Goal: Task Accomplishment & Management: Complete application form

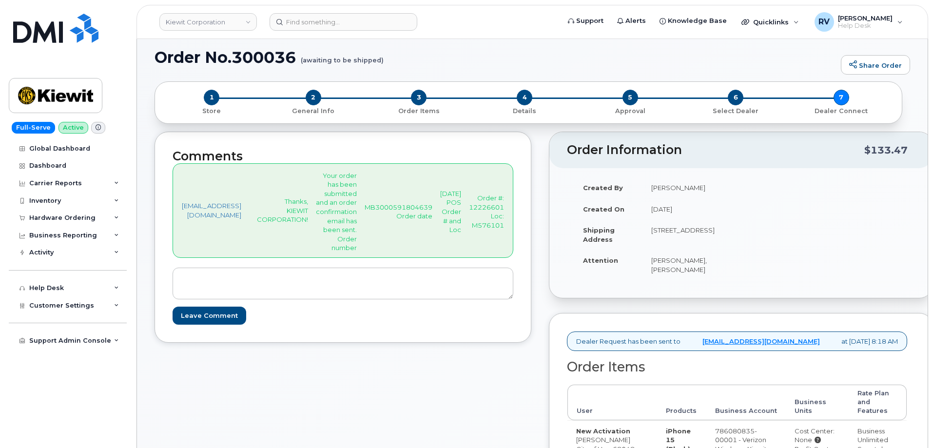
drag, startPoint x: 408, startPoint y: 201, endPoint x: 536, endPoint y: 231, distance: 130.6
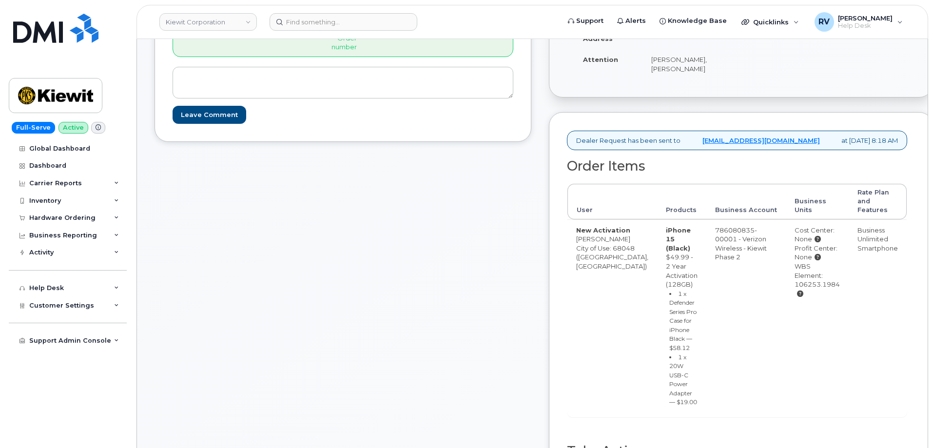
scroll to position [453, 0]
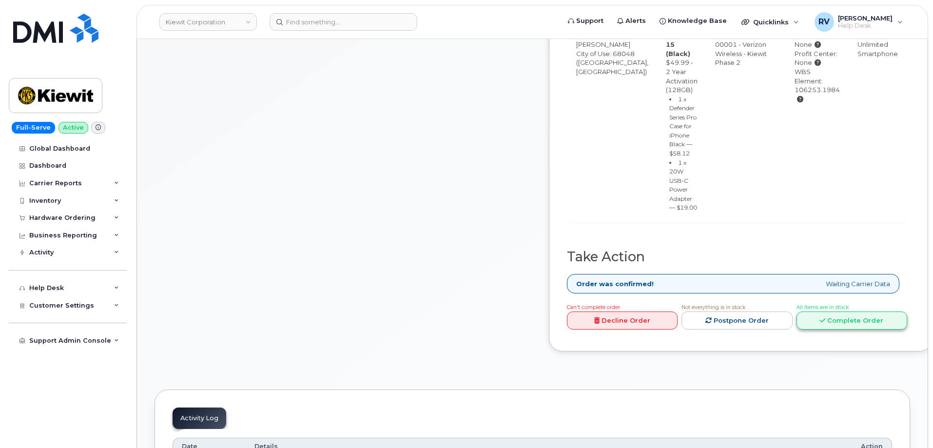
click at [872, 330] on link "Complete Order" at bounding box center [851, 320] width 111 height 18
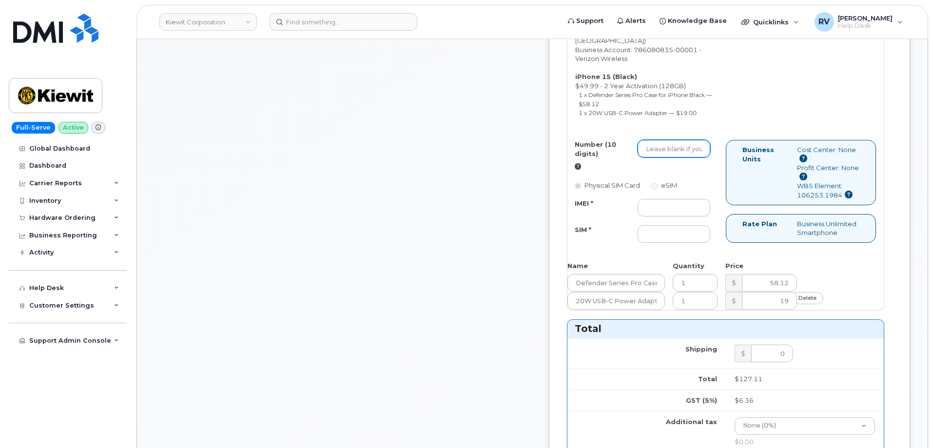
click at [685, 157] on input "Number (10 digits)" at bounding box center [674, 149] width 73 height 18
paste input "531-358-0305"
type input "531-358-0305"
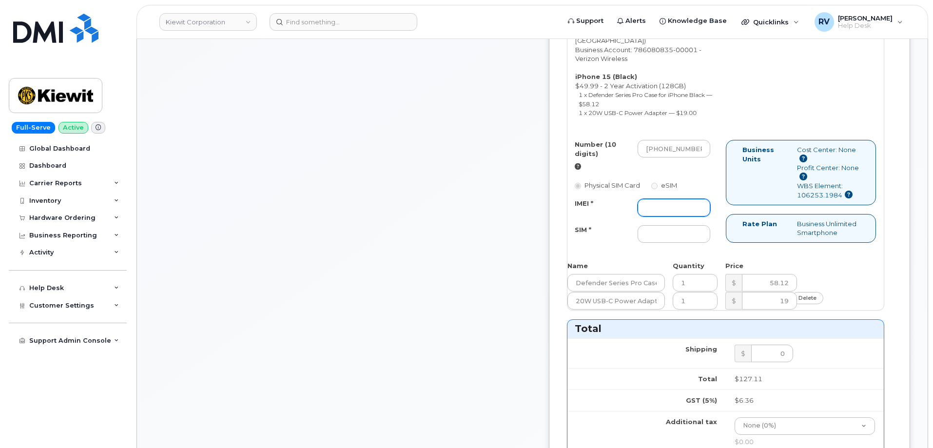
click at [700, 216] on input "IMEI *" at bounding box center [674, 208] width 73 height 18
paste input "355135957381911"
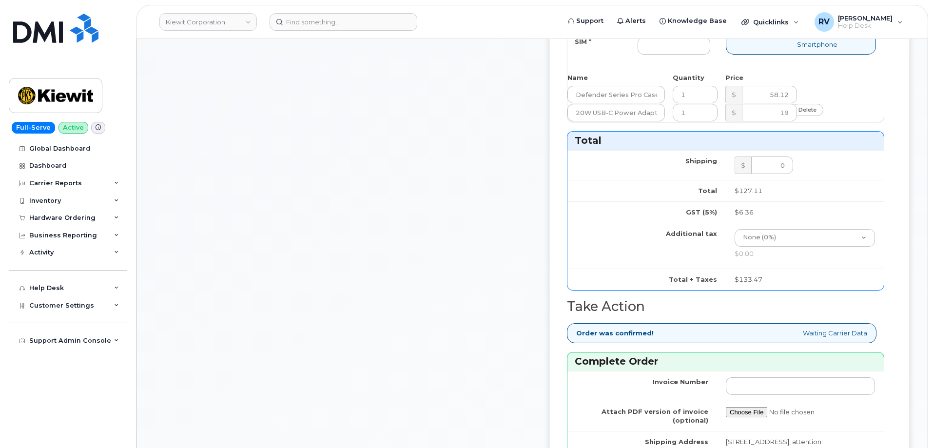
scroll to position [648, 0]
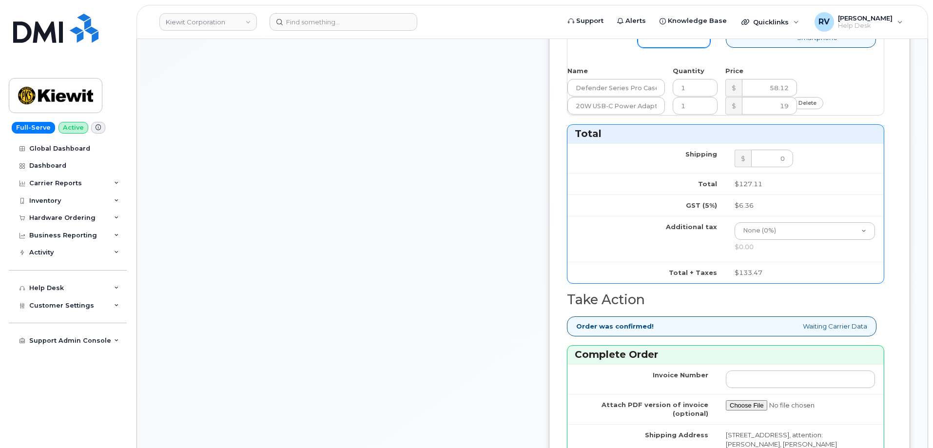
type input "355135957381911"
click at [689, 48] on input "SIM *" at bounding box center [674, 39] width 73 height 18
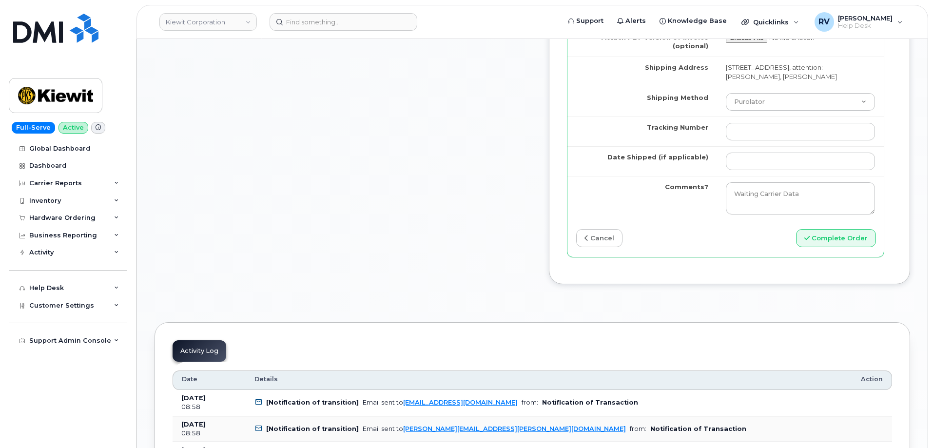
scroll to position [1038, 0]
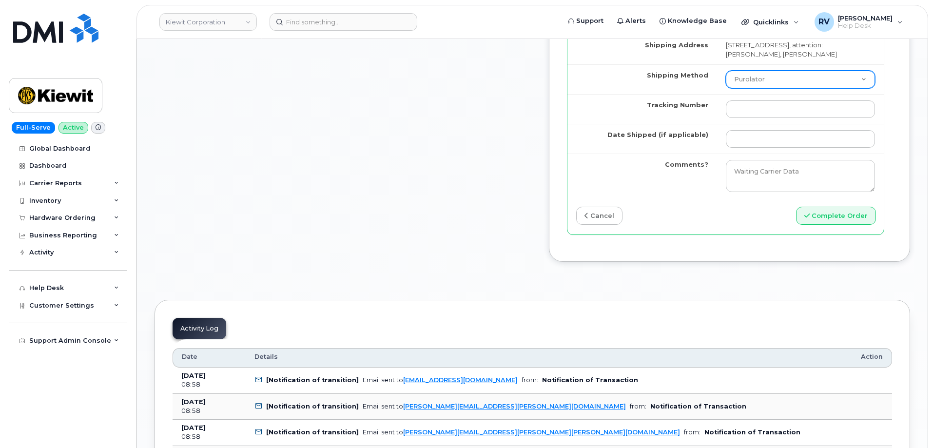
type input "n/a"
click at [770, 88] on select "Purolator UPS FedEx Canada Post Courier Other Drop Off Pick Up" at bounding box center [800, 80] width 149 height 18
select select "FedEx"
click at [726, 88] on select "Purolator UPS FedEx Canada Post Courier Other Drop Off Pick Up" at bounding box center [800, 80] width 149 height 18
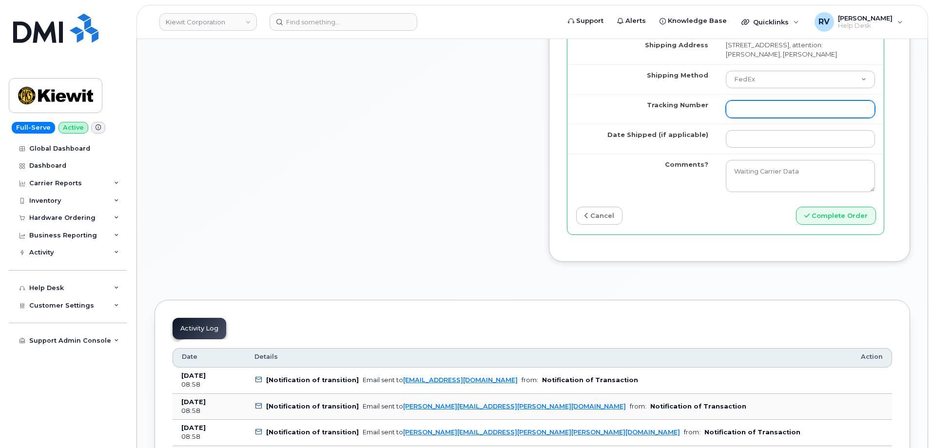
click at [776, 118] on input "Tracking Number" at bounding box center [800, 109] width 149 height 18
paste input "434863172177"
type input "434863172177"
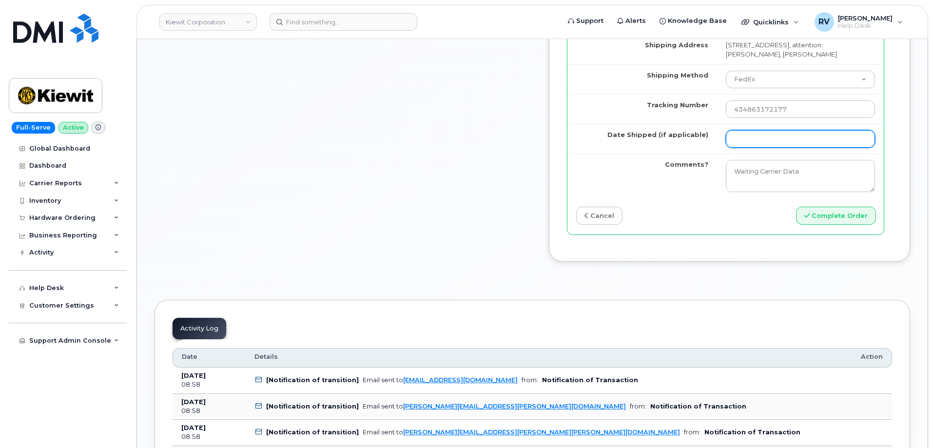
click at [757, 148] on input "Date Shipped (if applicable)" at bounding box center [800, 139] width 149 height 18
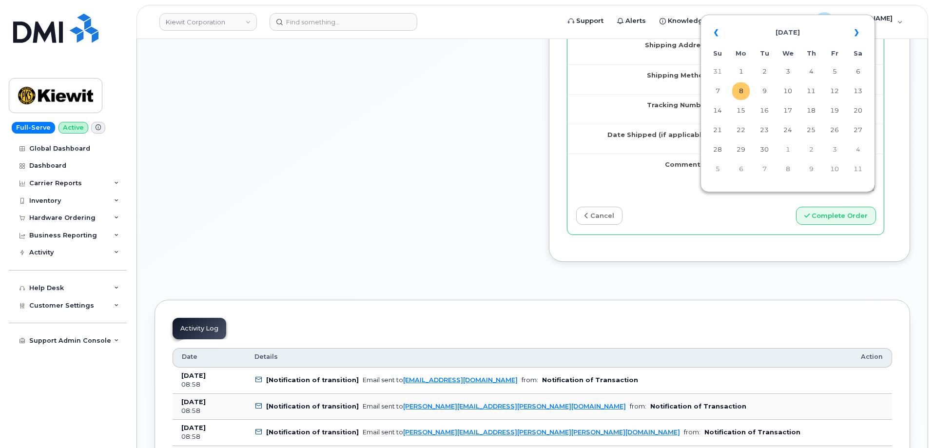
click at [742, 89] on td "8" at bounding box center [741, 91] width 18 height 18
type input "2025-09-08"
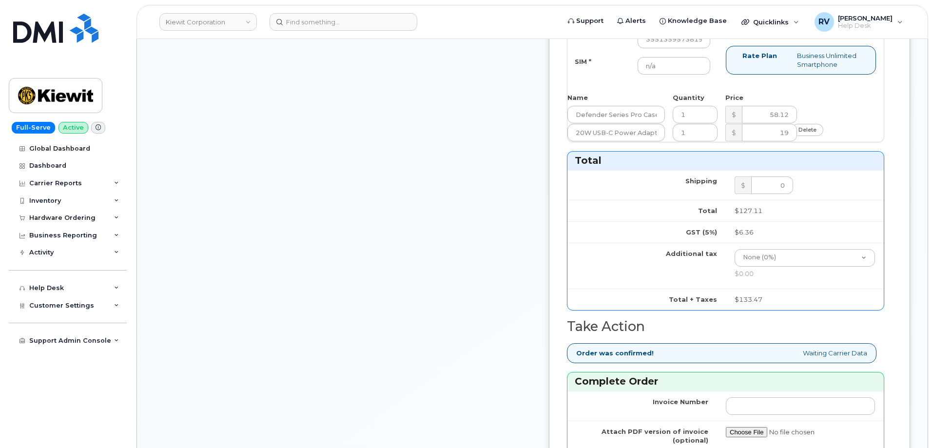
scroll to position [502, 0]
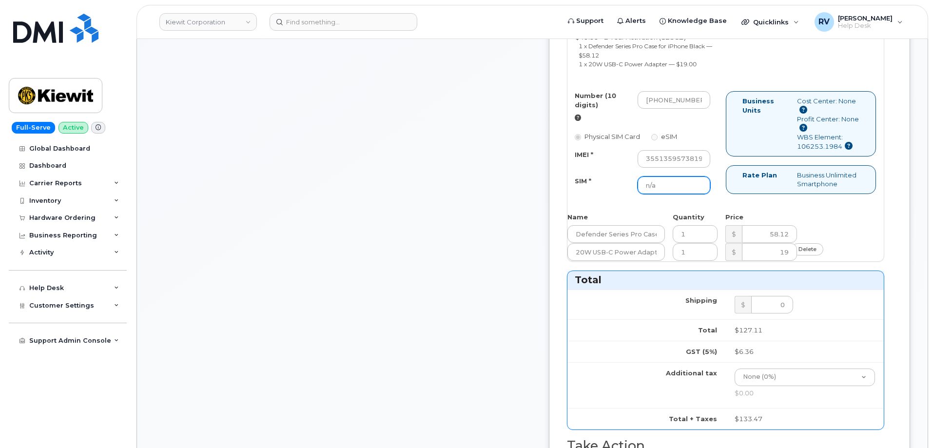
drag, startPoint x: 698, startPoint y: 231, endPoint x: 630, endPoint y: 225, distance: 68.5
click at [630, 194] on div "SIM * n/a" at bounding box center [642, 185] width 151 height 18
click at [706, 109] on input "531-358-0305" at bounding box center [674, 100] width 73 height 18
click at [689, 109] on input "531-3580305" at bounding box center [674, 100] width 73 height 18
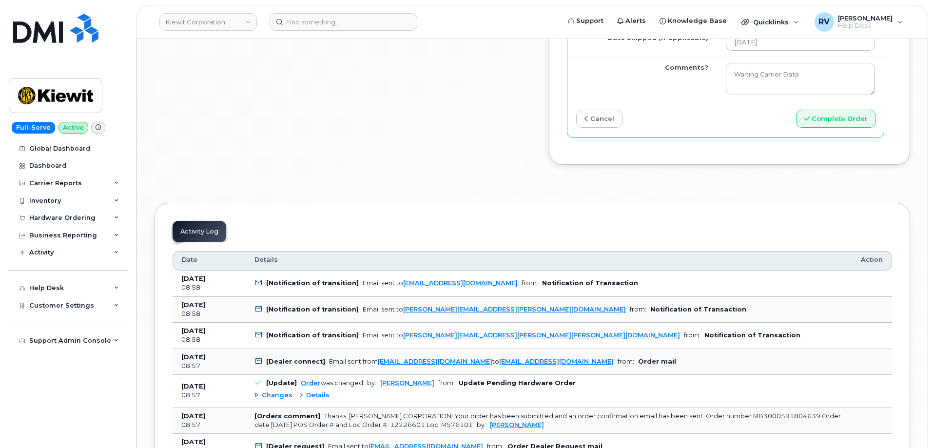
scroll to position [1136, 0]
type input "5313580305"
click at [829, 127] on button "Complete Order" at bounding box center [836, 118] width 80 height 18
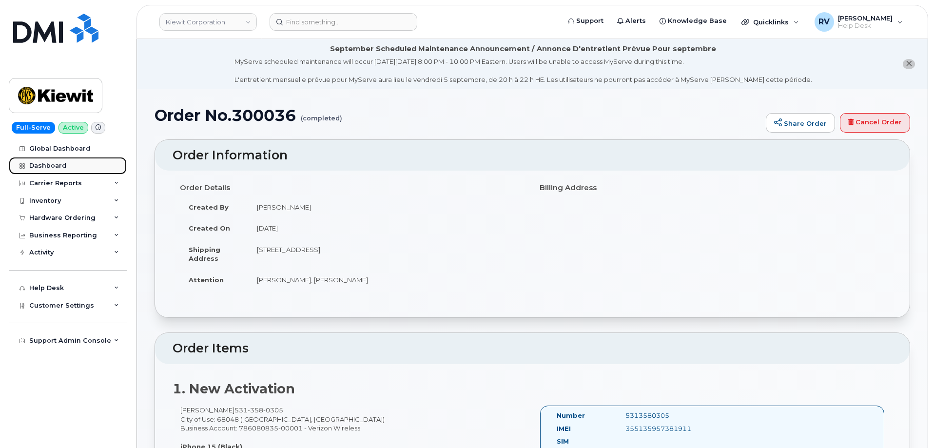
click at [48, 168] on div "Dashboard" at bounding box center [47, 166] width 37 height 8
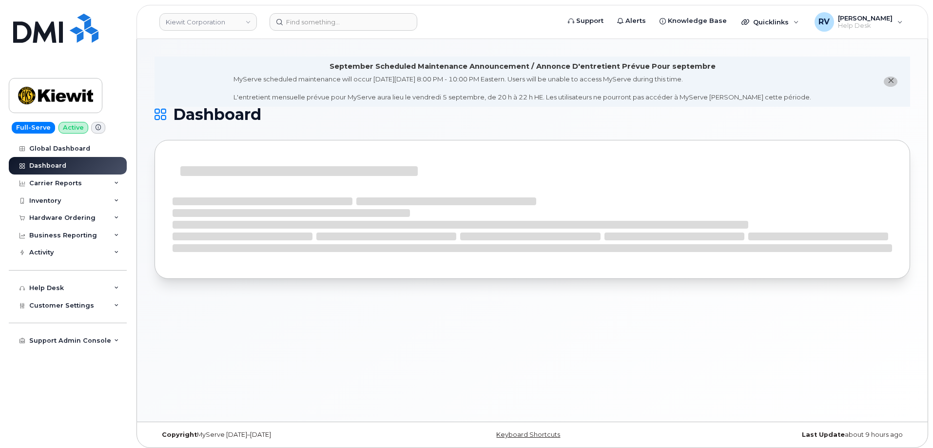
click at [892, 86] on button "close notification" at bounding box center [891, 82] width 14 height 10
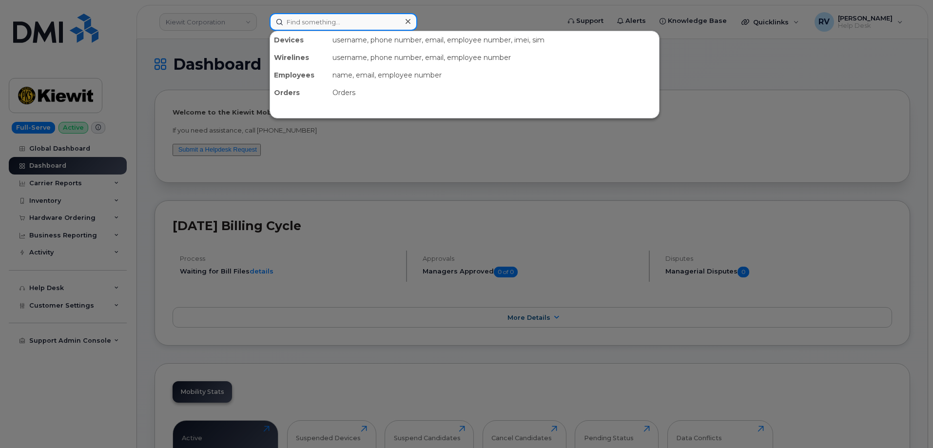
paste input "299720"
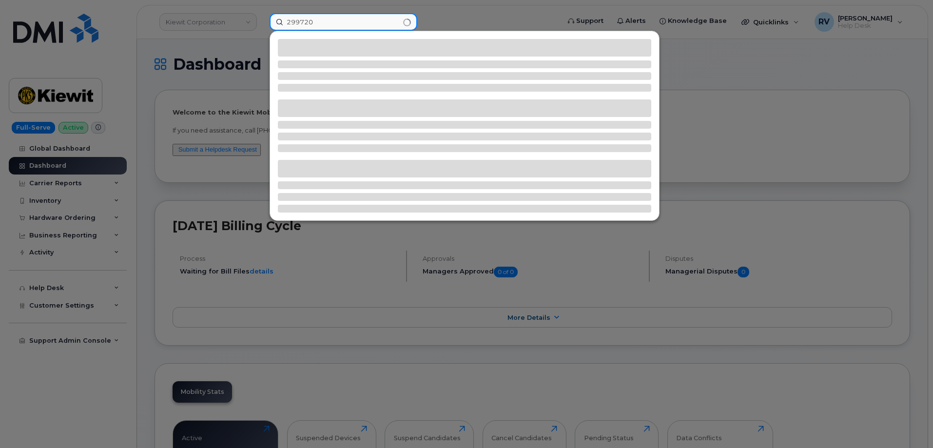
type input "299720"
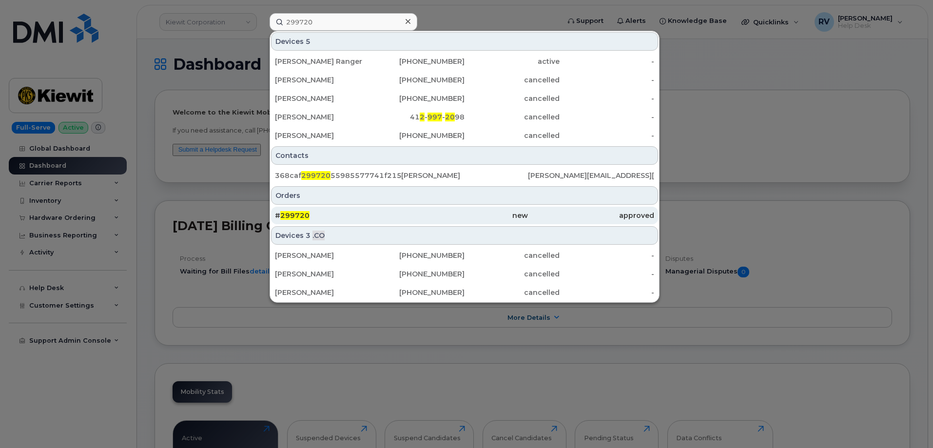
click at [293, 212] on span "299720" at bounding box center [294, 215] width 29 height 9
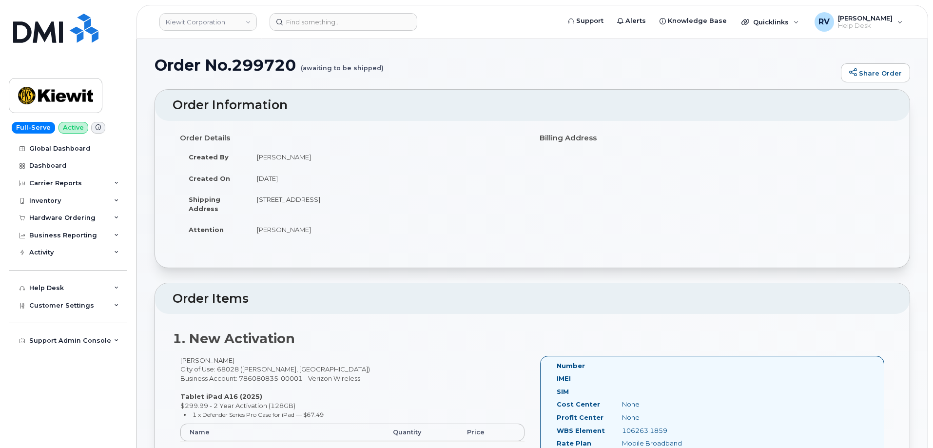
click at [392, 198] on td "[STREET_ADDRESS]" at bounding box center [386, 204] width 277 height 30
copy td "68028"
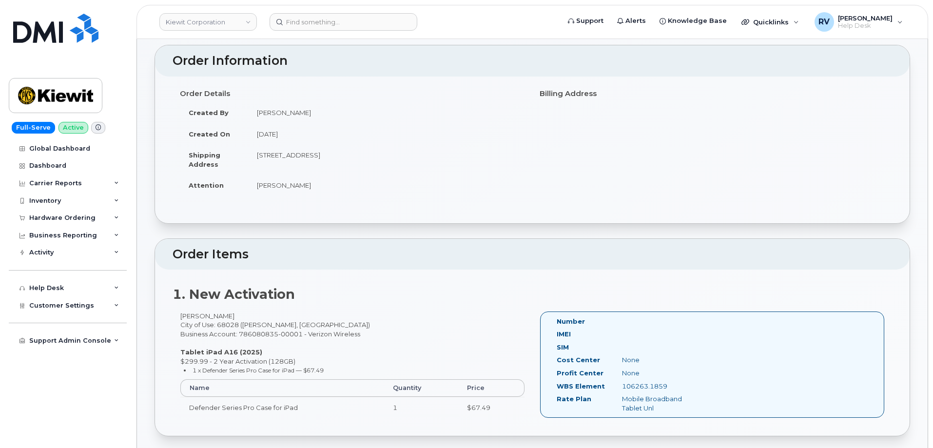
scroll to position [195, 0]
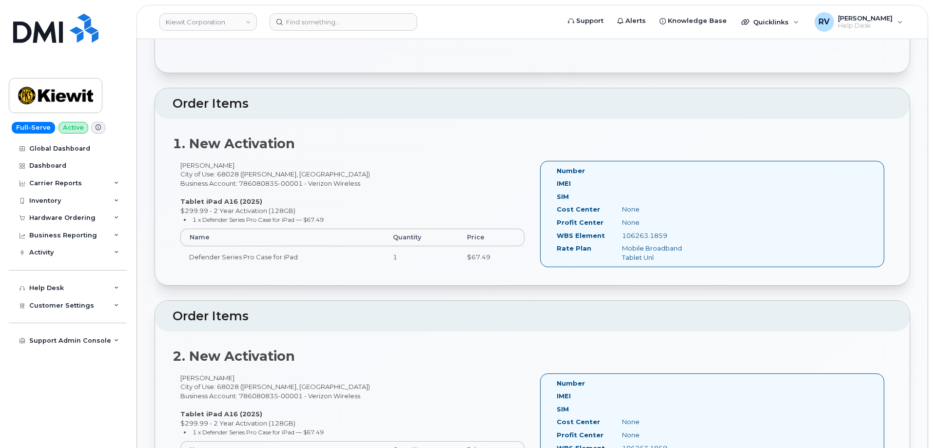
click at [658, 234] on div "106263.1859" at bounding box center [661, 235] width 92 height 9
copy div "106263.1859"
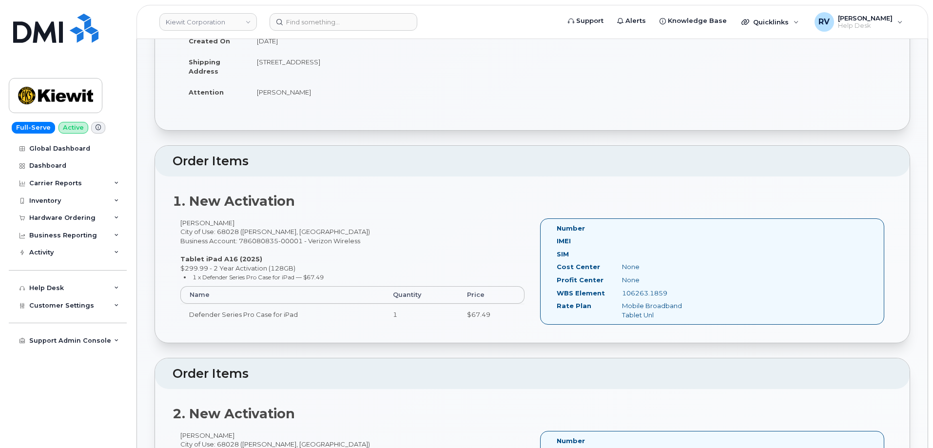
scroll to position [0, 0]
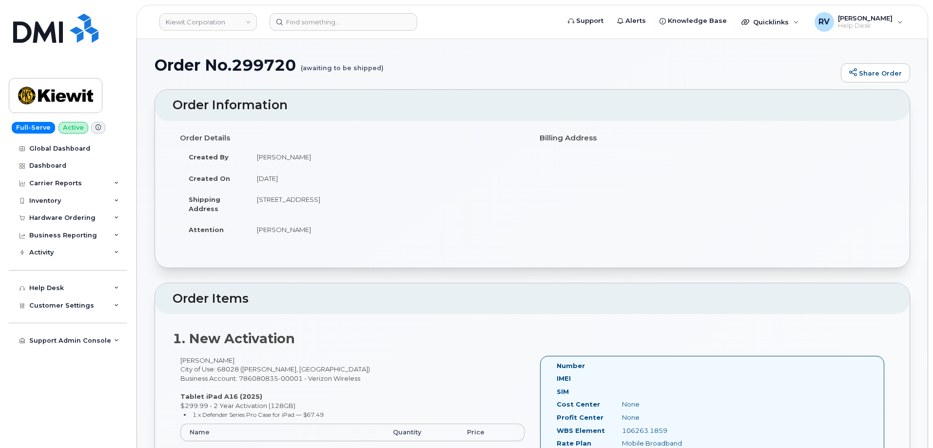
drag, startPoint x: 258, startPoint y: 200, endPoint x: 424, endPoint y: 198, distance: 165.7
click at [424, 198] on td "[STREET_ADDRESS]" at bounding box center [386, 204] width 277 height 30
copy td "[STREET_ADDRESS]"
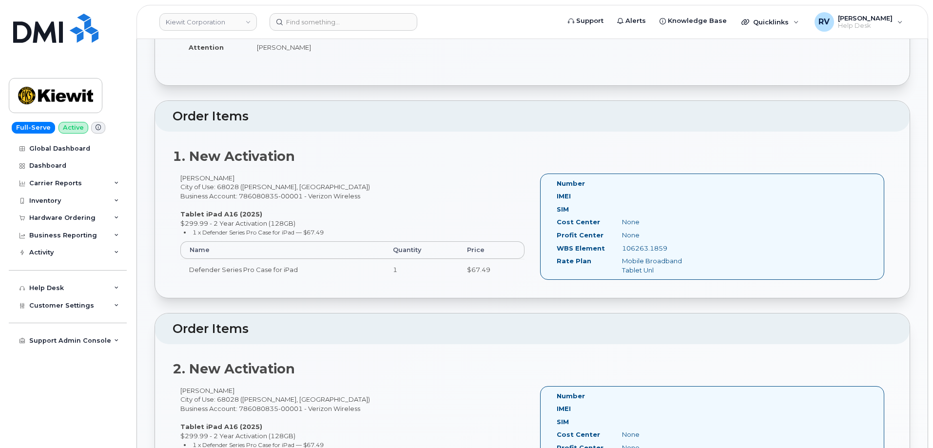
scroll to position [195, 0]
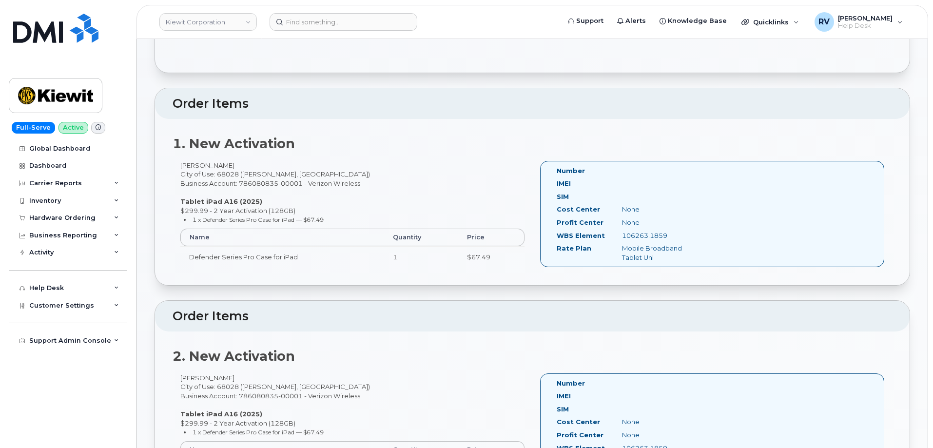
click at [640, 239] on div "106263.1859" at bounding box center [661, 235] width 92 height 9
copy div "106263.1859"
drag, startPoint x: 602, startPoint y: 236, endPoint x: 557, endPoint y: 240, distance: 45.5
click at [557, 240] on label "WBS Element" at bounding box center [581, 235] width 48 height 9
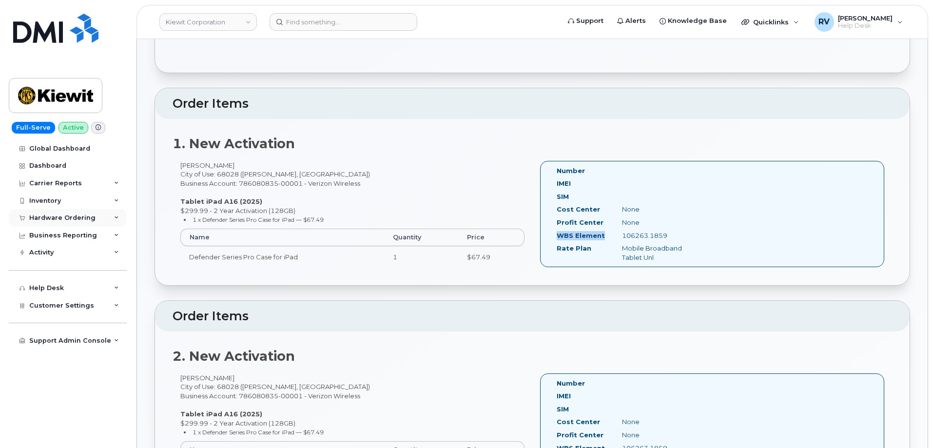
copy label "WBS Element"
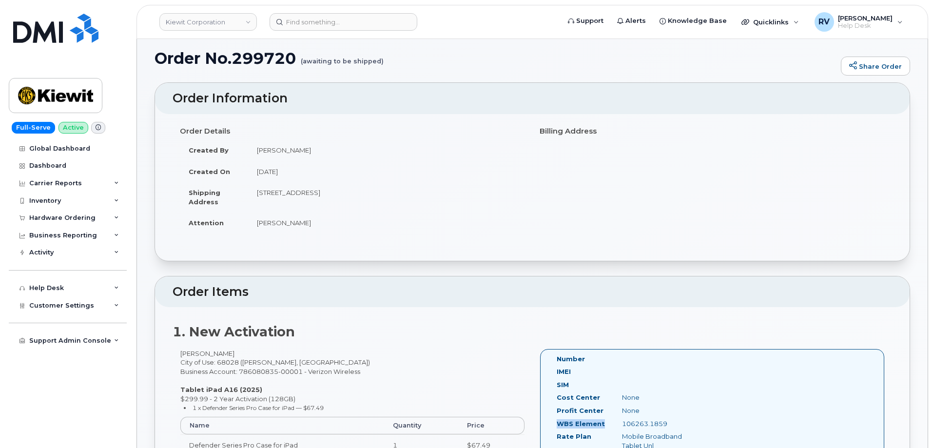
scroll to position [0, 0]
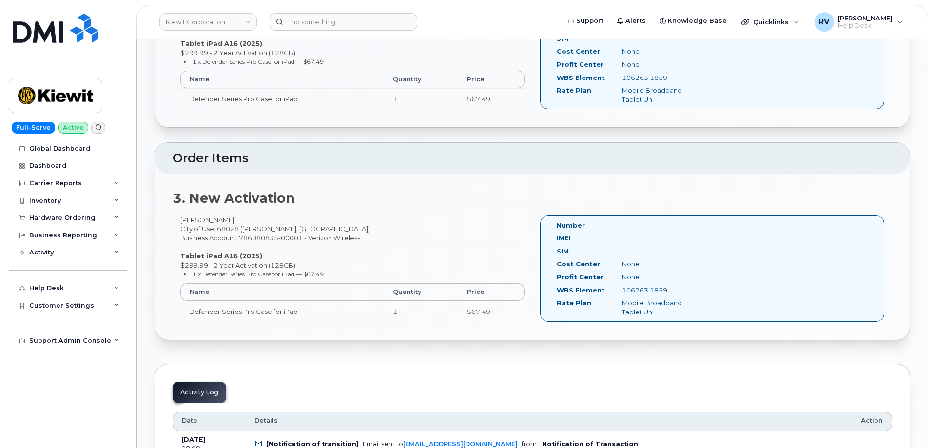
drag, startPoint x: 707, startPoint y: 191, endPoint x: 728, endPoint y: 270, distance: 81.8
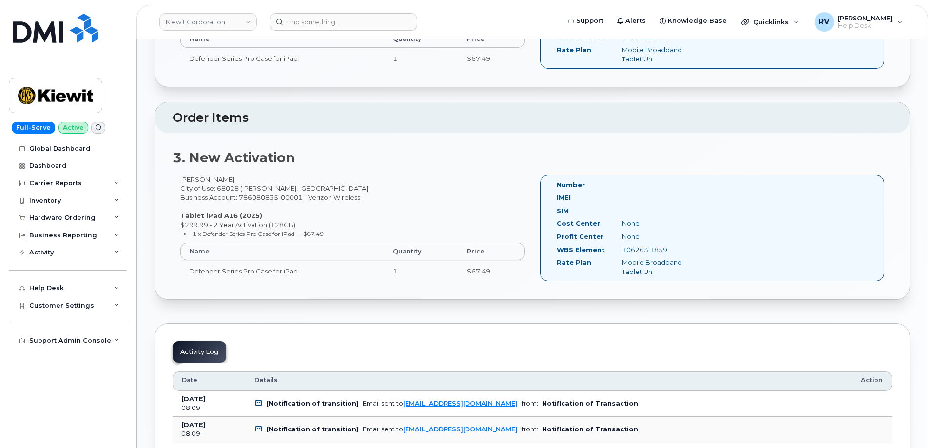
scroll to position [634, 0]
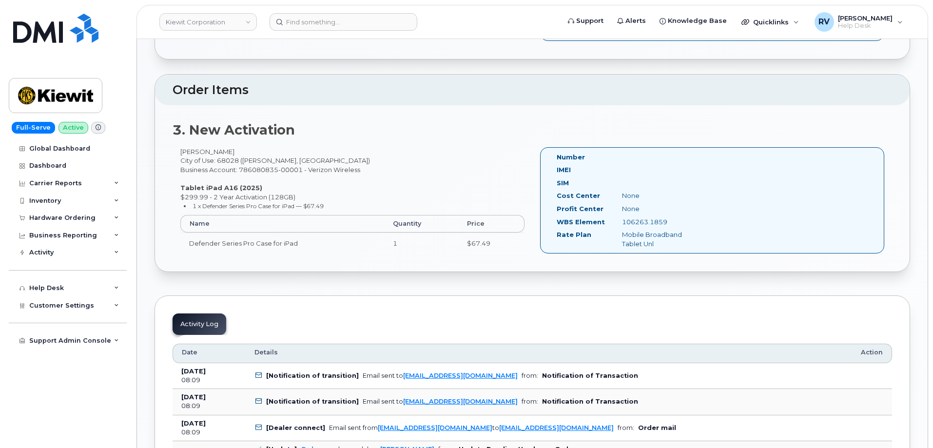
click at [345, 217] on th "Name" at bounding box center [282, 224] width 204 height 18
click at [254, 227] on th "Name" at bounding box center [282, 224] width 204 height 18
click at [244, 247] on td "Defender Series Pro Case for iPad" at bounding box center [282, 243] width 204 height 21
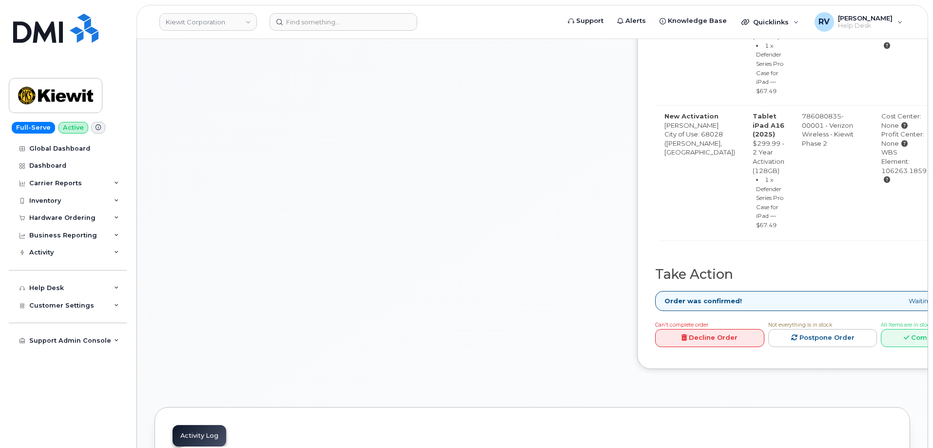
scroll to position [585, 0]
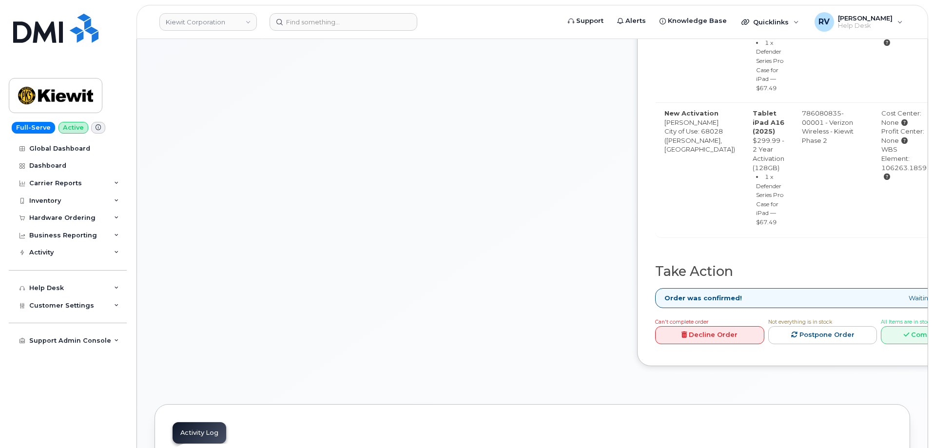
drag, startPoint x: 482, startPoint y: 195, endPoint x: 569, endPoint y: 194, distance: 86.8
drag, startPoint x: 423, startPoint y: 312, endPoint x: 705, endPoint y: 340, distance: 283.5
click at [916, 344] on link "Complete Order" at bounding box center [935, 335] width 109 height 18
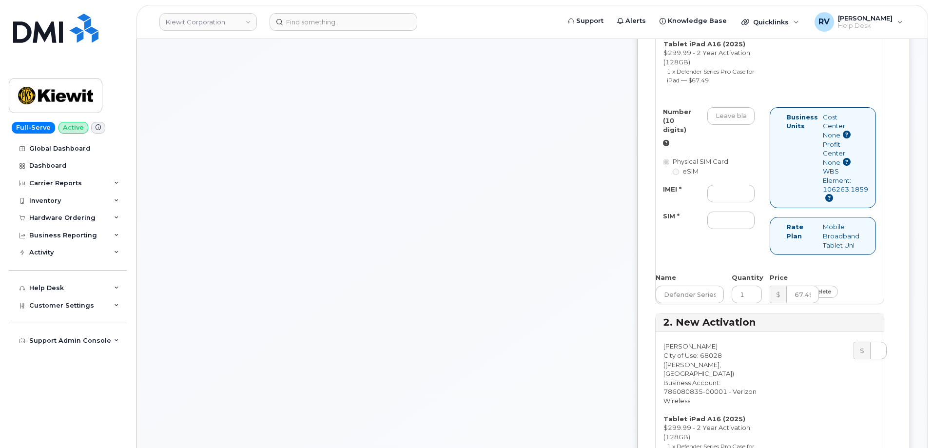
scroll to position [487, 0]
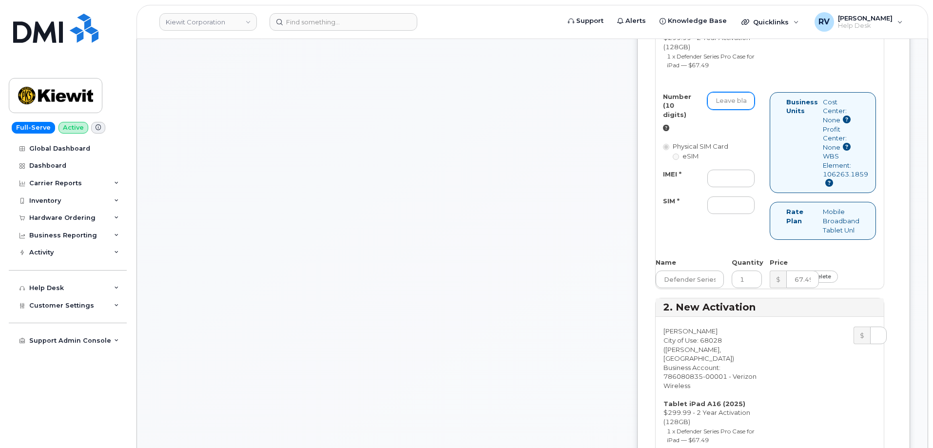
click at [755, 110] on input "Number (10 digits)" at bounding box center [730, 101] width 47 height 18
paste input "531-240-7276"
click at [755, 110] on input "531-240-7276" at bounding box center [730, 101] width 47 height 18
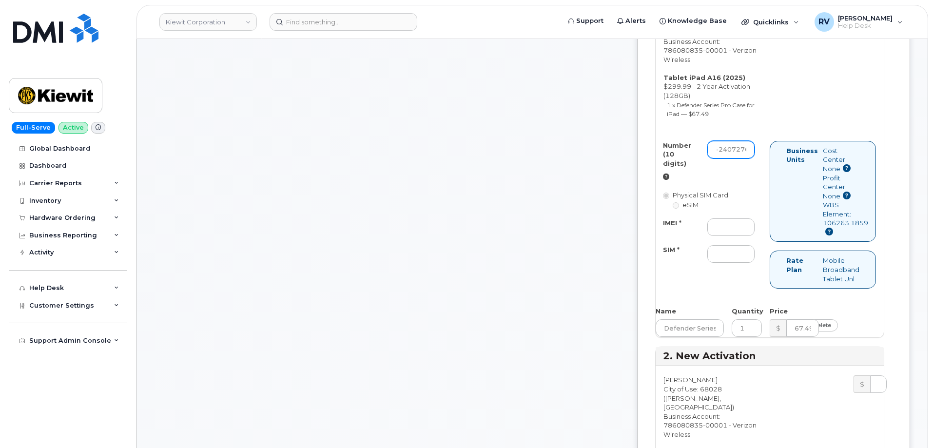
scroll to position [0, 8]
type input "5312407276"
click at [755, 236] on input "IMEI *" at bounding box center [730, 227] width 47 height 18
paste input "351159275542925"
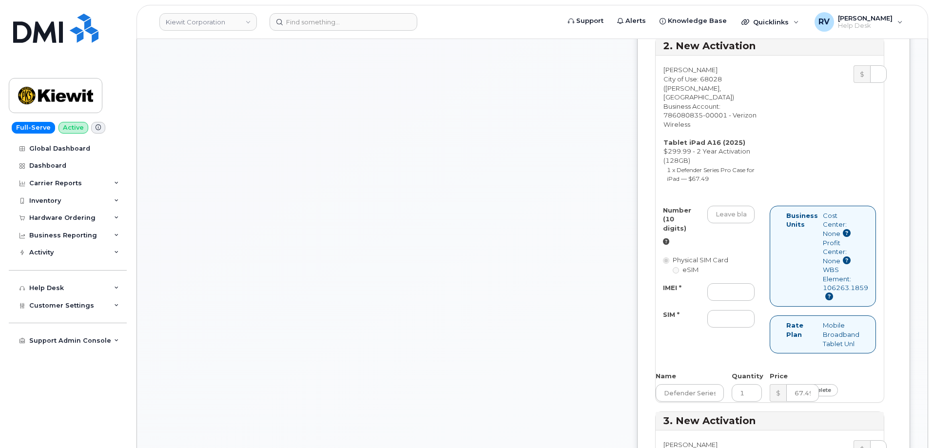
scroll to position [780, 0]
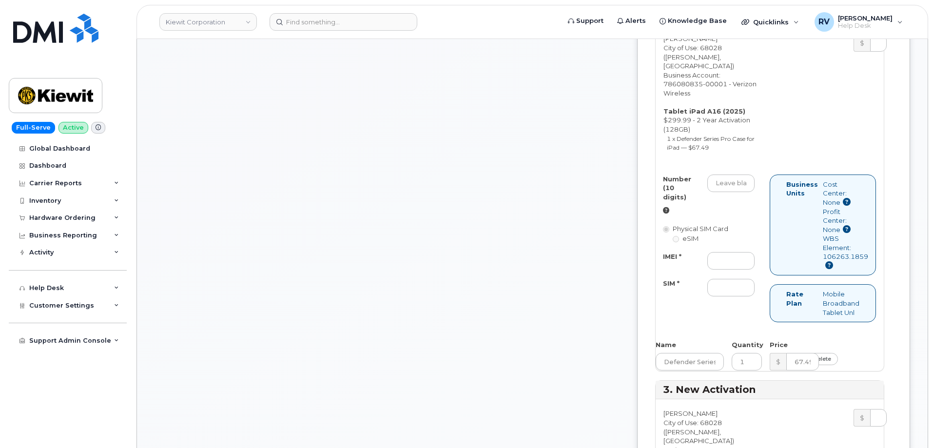
type input "351159275542925"
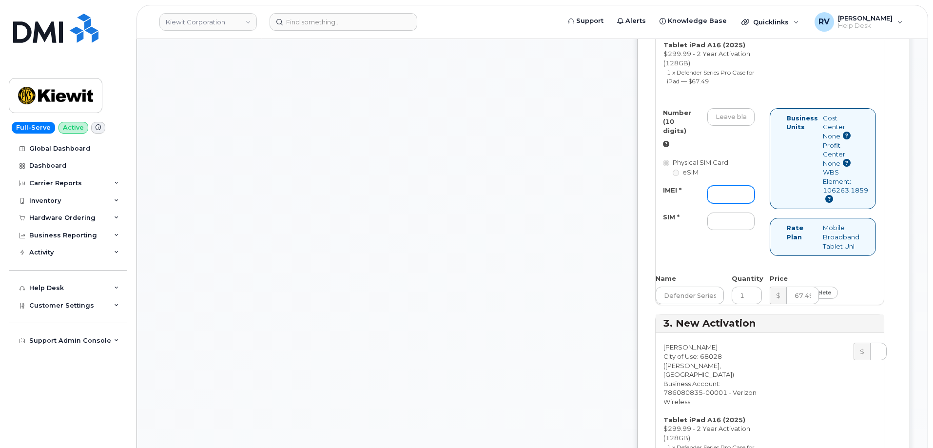
scroll to position [877, 0]
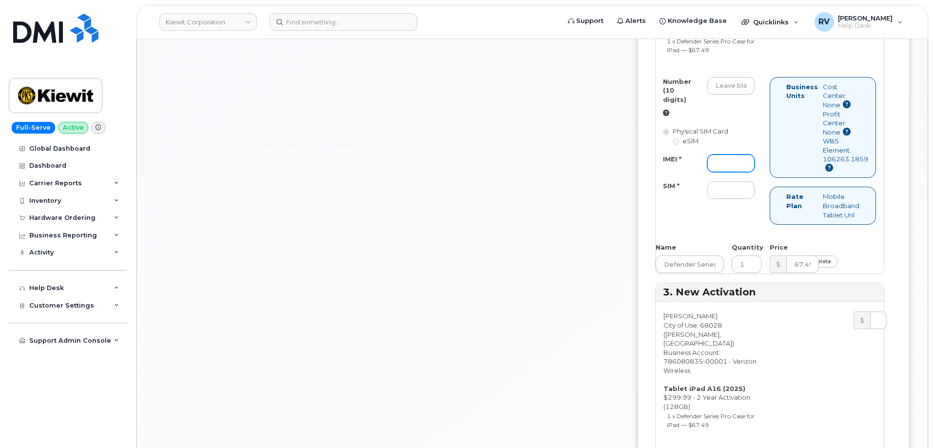
click at [755, 172] on input "IMEI *" at bounding box center [730, 164] width 47 height 18
paste input "351159275778925"
type input "351159275778925"
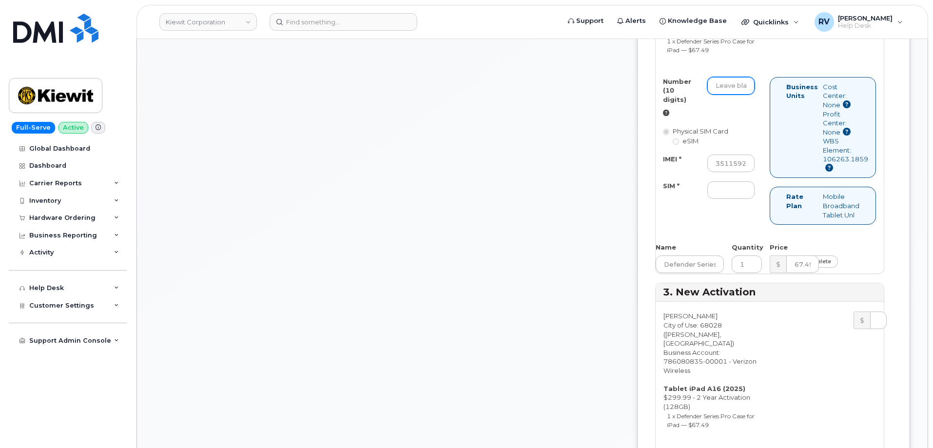
click at [755, 95] on input "Number (10 digits)" at bounding box center [730, 86] width 47 height 18
paste input "531-240-7269"
click at [755, 95] on input "531-240-7269" at bounding box center [730, 86] width 47 height 18
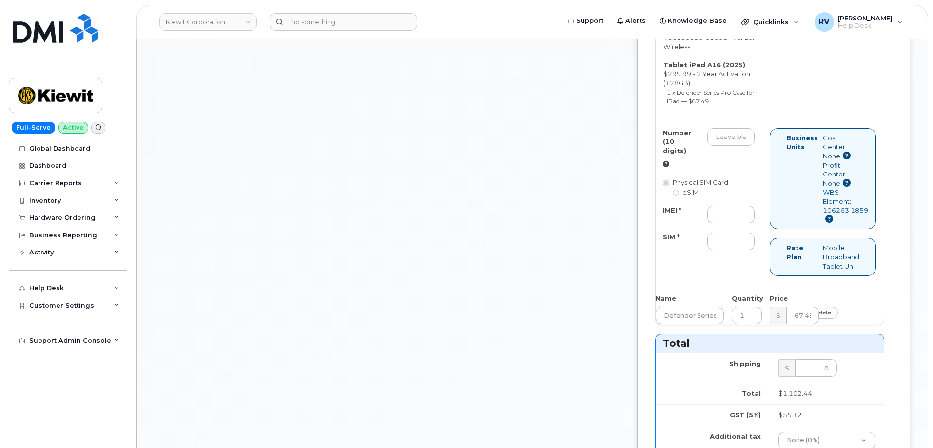
scroll to position [1219, 0]
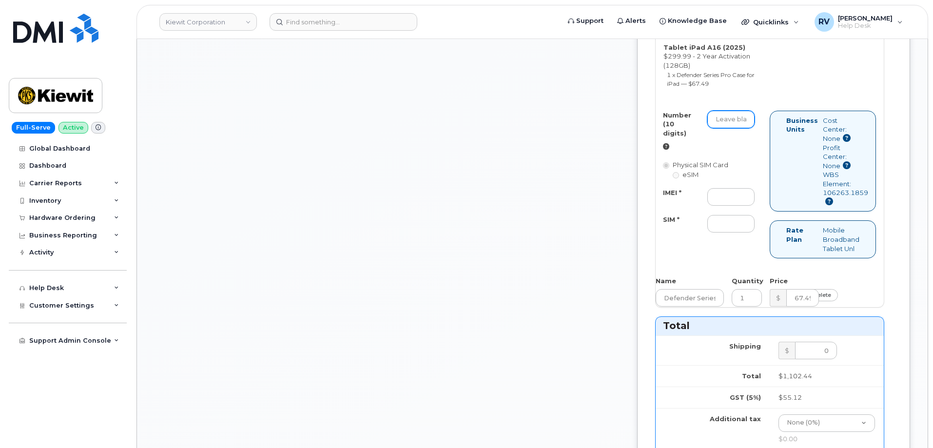
type input "5312407269"
click at [755, 128] on input "Number (10 digits)" at bounding box center [730, 120] width 47 height 18
paste input "531-240-7269"
click at [755, 128] on input "531-240-7269" at bounding box center [730, 120] width 47 height 18
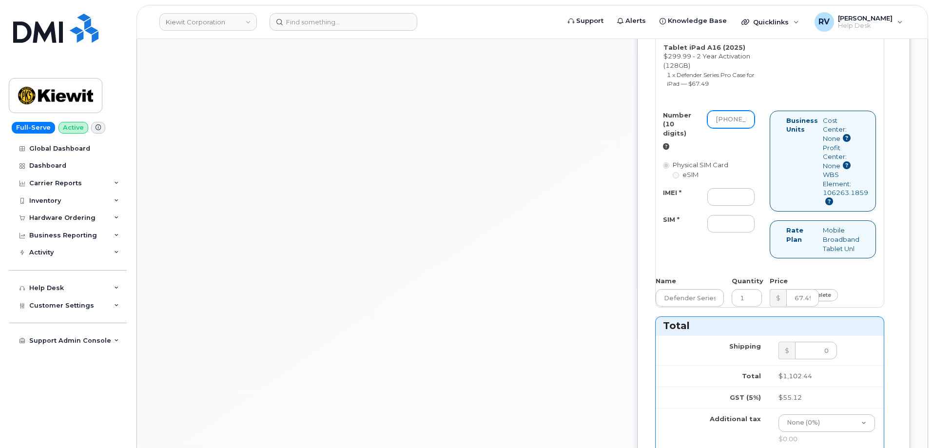
click at [755, 128] on input "531-240-7269" at bounding box center [730, 120] width 47 height 18
paste input "7278"
type input "5312407278"
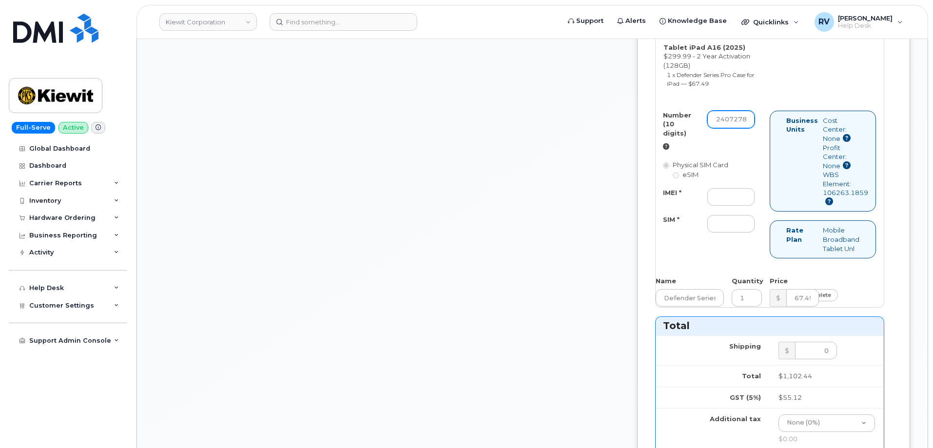
scroll to position [0, 0]
click at [755, 206] on input "IMEI *" at bounding box center [730, 197] width 47 height 18
paste input "351159275968385"
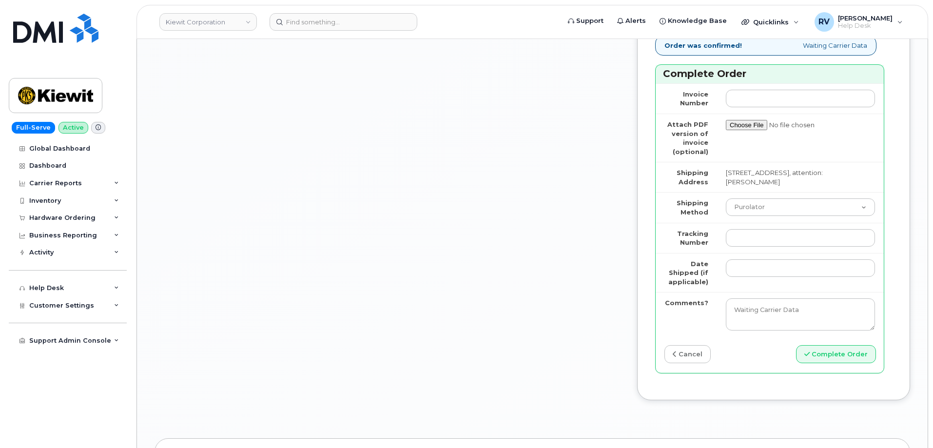
scroll to position [1706, 0]
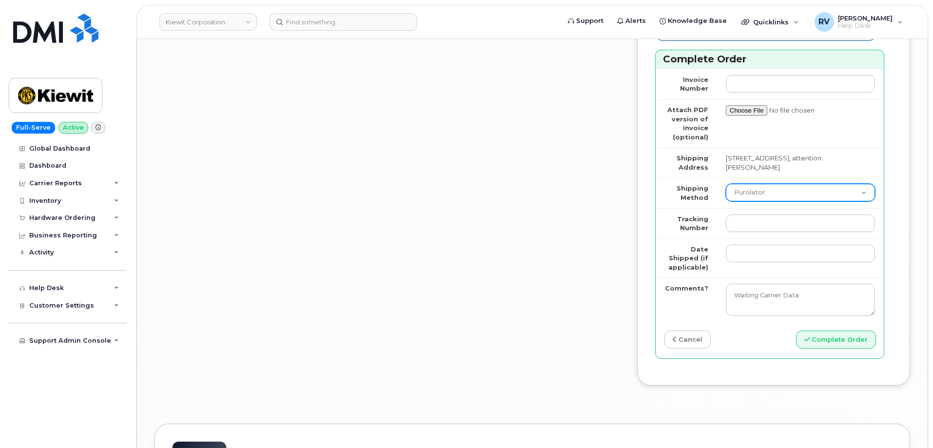
type input "351159275968385"
click at [802, 201] on select "Purolator UPS FedEx Canada Post Courier Other Drop Off Pick Up" at bounding box center [800, 193] width 149 height 18
select select "FedEx"
click at [761, 201] on select "Purolator UPS FedEx Canada Post Courier Other Drop Off Pick Up" at bounding box center [800, 193] width 149 height 18
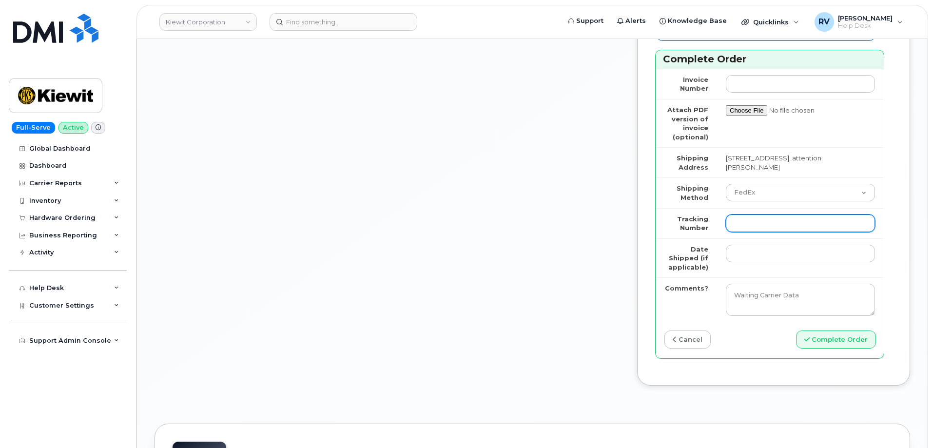
click at [816, 232] on input "Tracking Number" at bounding box center [800, 223] width 149 height 18
paste input "434863172188"
type input "434863172188"
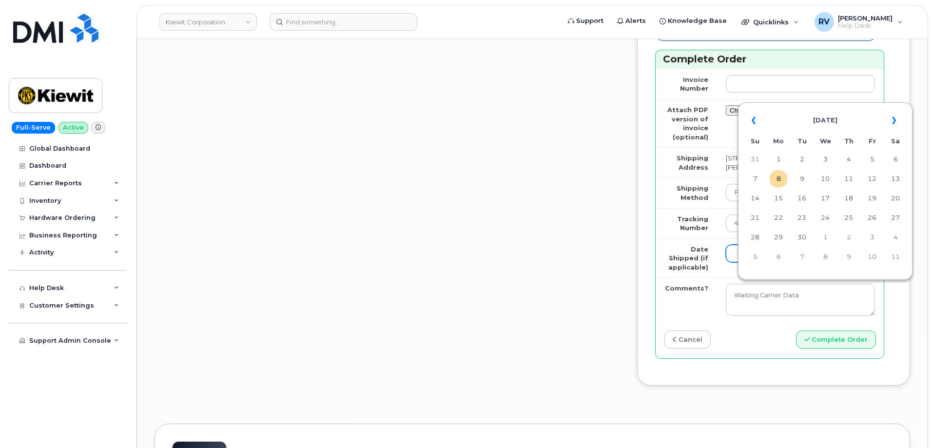
click at [799, 262] on input "Date Shipped (if applicable)" at bounding box center [800, 254] width 149 height 18
click at [779, 175] on td "8" at bounding box center [779, 179] width 18 height 18
type input "2025-09-08"
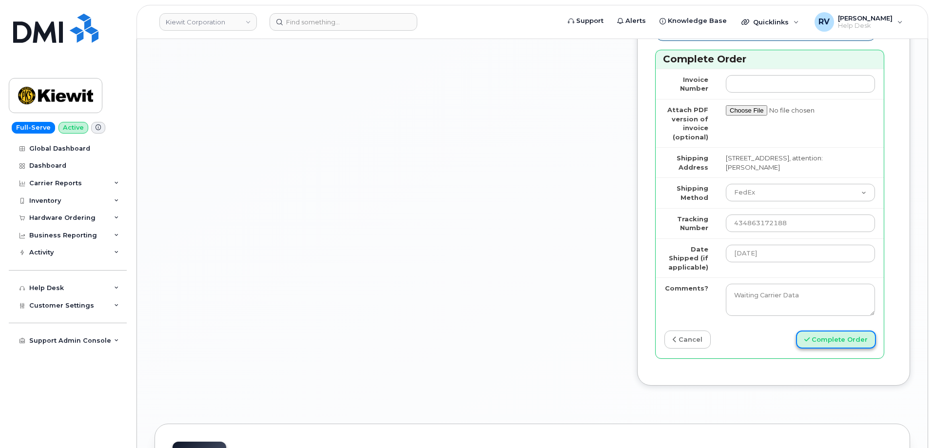
click at [876, 349] on button "Complete Order" at bounding box center [836, 339] width 80 height 18
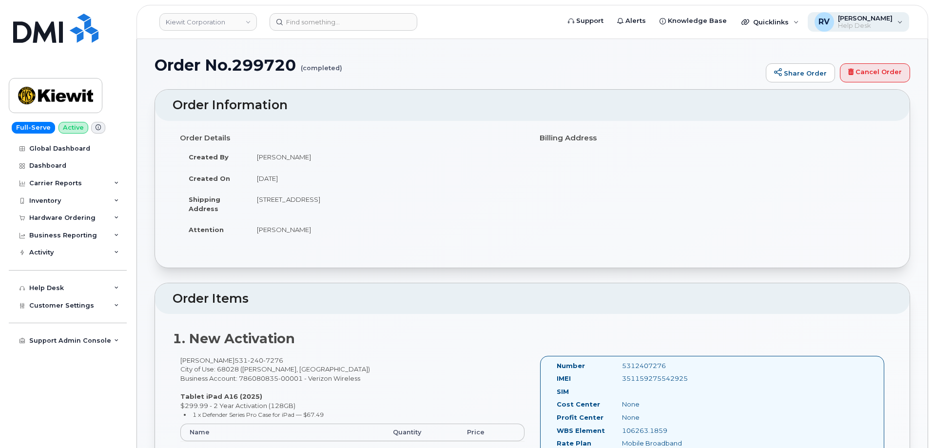
click at [850, 26] on span "Help Desk" at bounding box center [865, 26] width 55 height 8
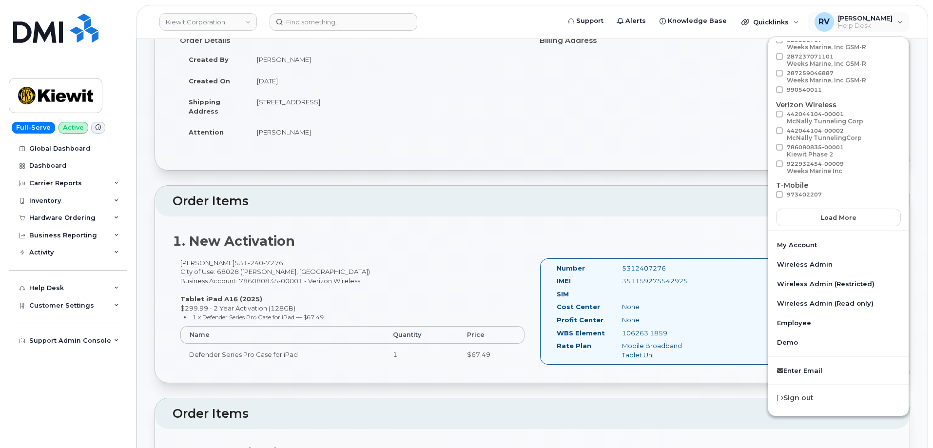
scroll to position [146, 0]
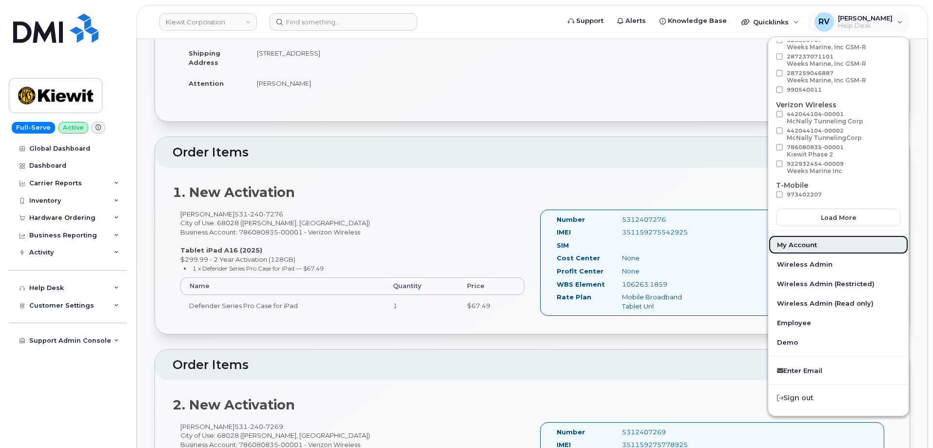
click at [805, 247] on link "My Account" at bounding box center [838, 244] width 140 height 19
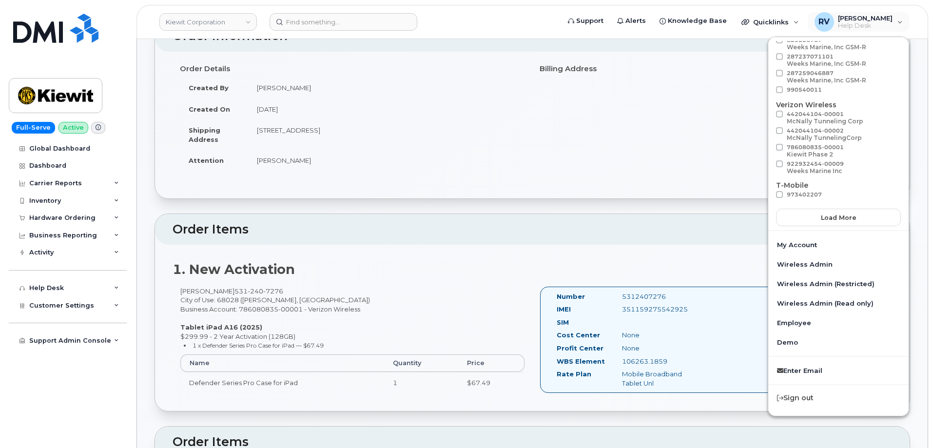
scroll to position [0, 0]
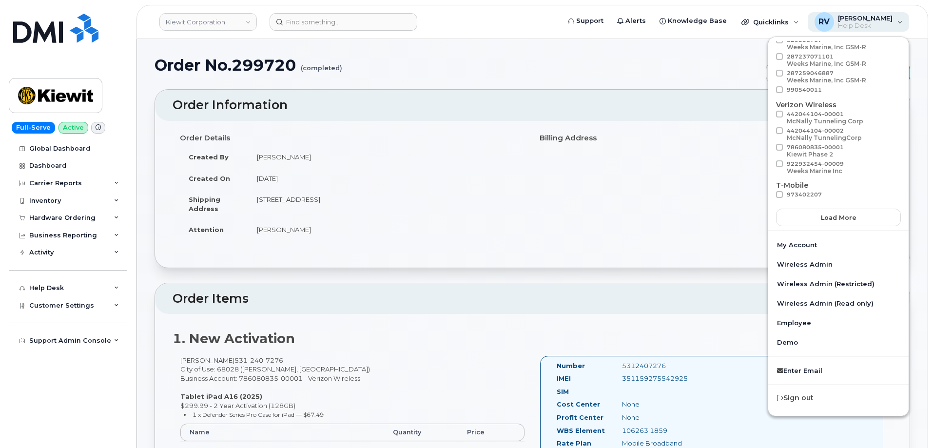
click at [861, 23] on span "Help Desk" at bounding box center [865, 26] width 55 height 8
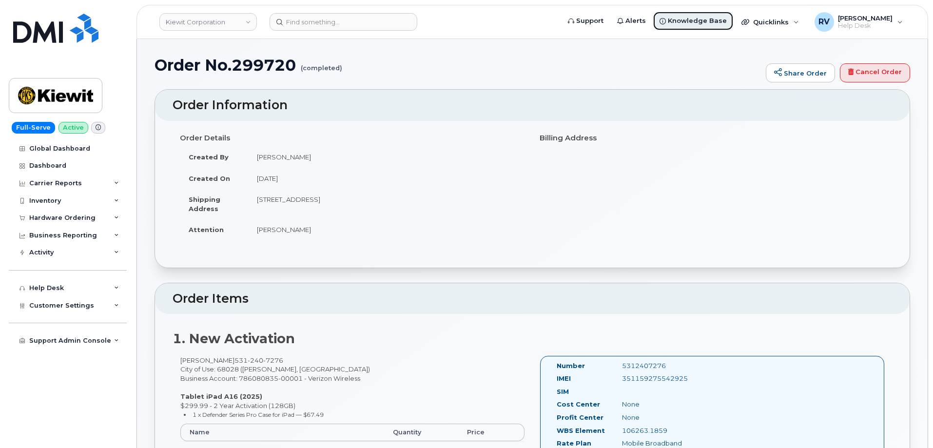
click at [707, 21] on span "Knowledge Base" at bounding box center [697, 21] width 59 height 10
